Goal: Task Accomplishment & Management: Use online tool/utility

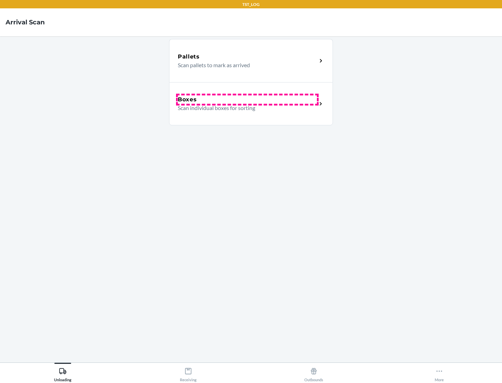
click at [247, 100] on div "Boxes" at bounding box center [247, 99] width 139 height 8
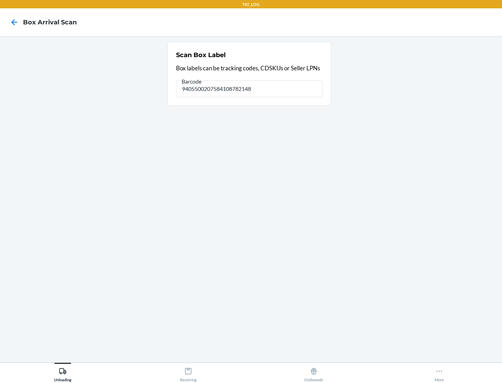
type input "9405500207584108782148"
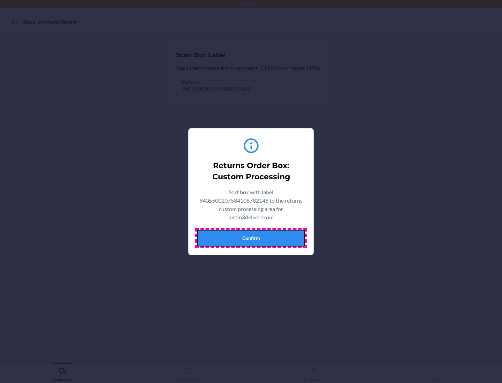
click at [251, 238] on button "Confirm" at bounding box center [251, 238] width 108 height 17
